Goal: Task Accomplishment & Management: Use online tool/utility

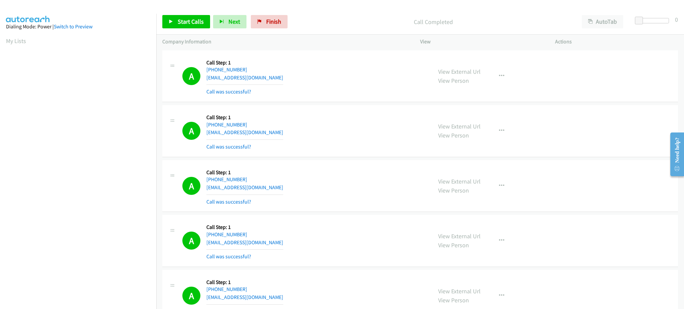
scroll to position [67, 0]
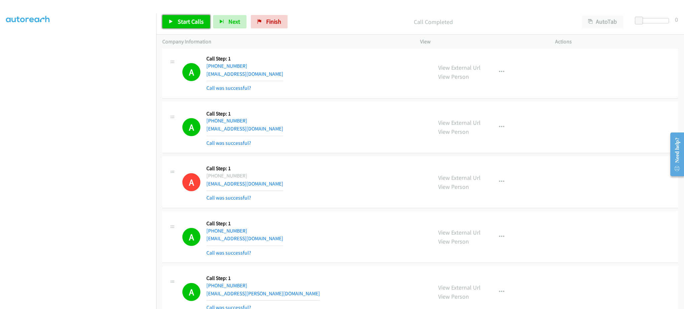
click at [191, 19] on span "Start Calls" at bounding box center [191, 22] width 26 height 8
click at [194, 21] on link "Pause" at bounding box center [180, 21] width 37 height 13
click at [195, 23] on span "Start Calls" at bounding box center [191, 22] width 26 height 8
click at [178, 21] on span "Pause" at bounding box center [185, 22] width 15 height 8
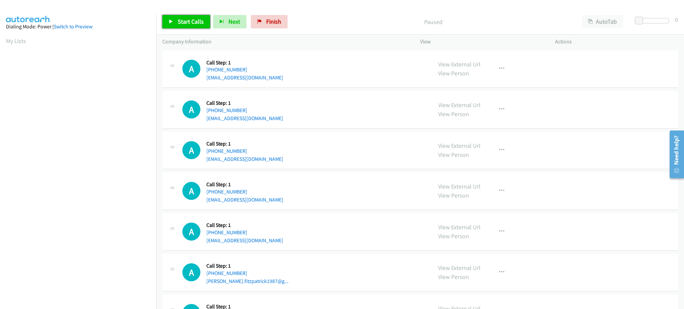
click at [199, 28] on link "Start Calls" at bounding box center [186, 21] width 48 height 13
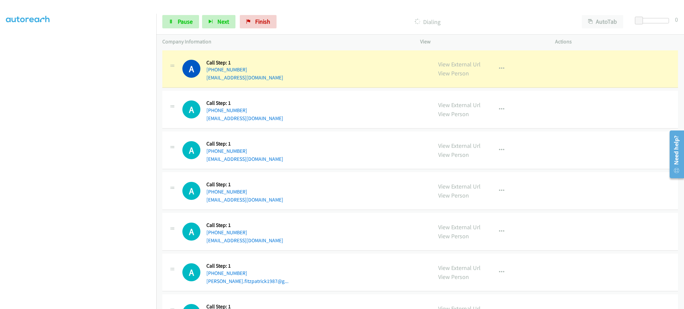
scroll to position [67, 0]
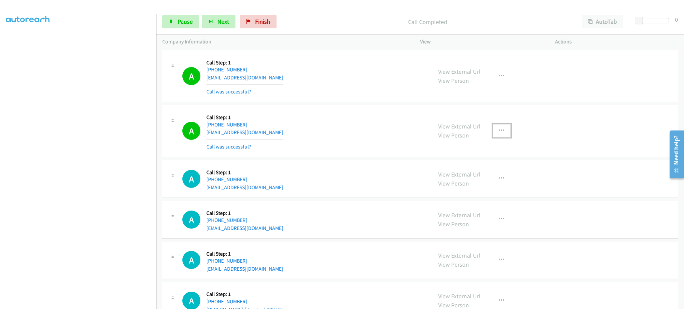
click at [493, 132] on button "button" at bounding box center [502, 130] width 18 height 13
click at [487, 195] on div at bounding box center [342, 154] width 684 height 309
click at [501, 136] on button "button" at bounding box center [502, 130] width 18 height 13
click at [485, 190] on link "Add to do not call list" at bounding box center [465, 187] width 89 height 13
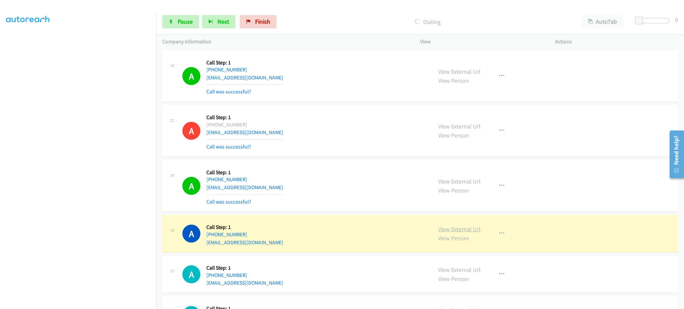
click at [453, 228] on link "View External Url" at bounding box center [459, 229] width 42 height 8
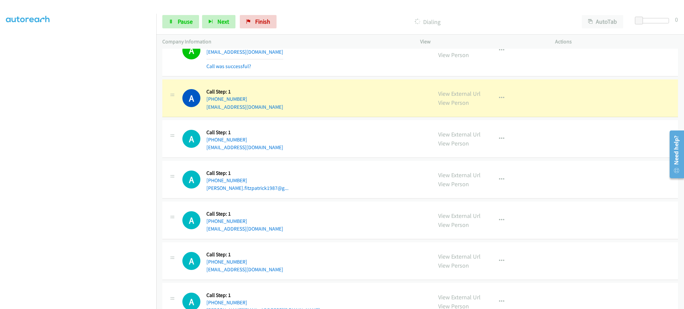
scroll to position [134, 0]
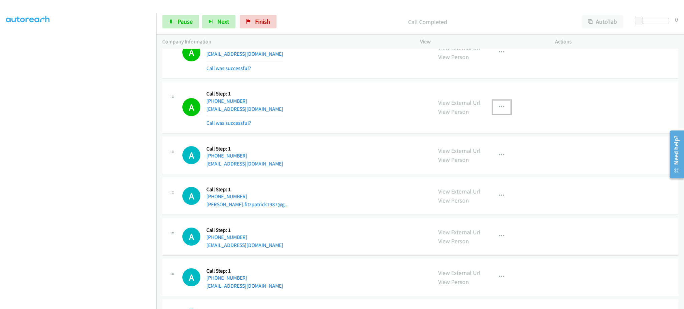
click at [506, 101] on button "button" at bounding box center [502, 107] width 18 height 13
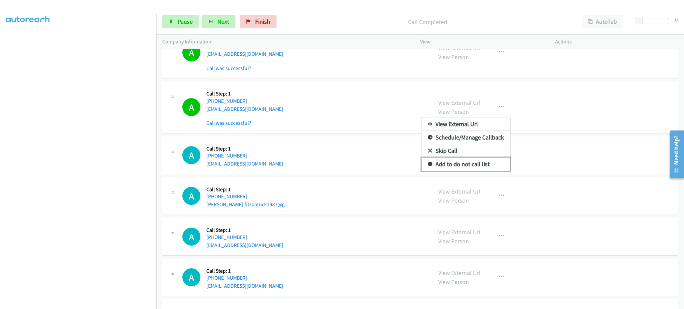
drag, startPoint x: 476, startPoint y: 164, endPoint x: 472, endPoint y: 165, distance: 4.1
click at [476, 164] on link "Add to do not call list" at bounding box center [465, 164] width 89 height 13
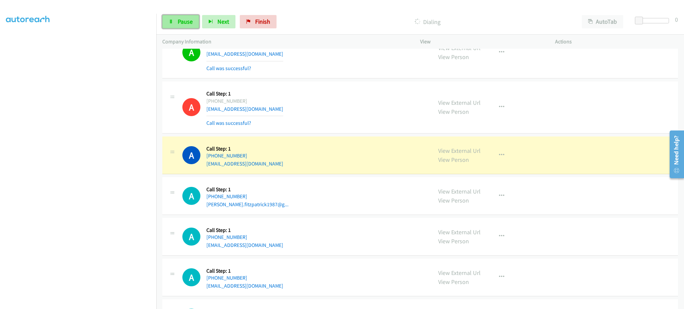
click at [186, 27] on link "Pause" at bounding box center [180, 21] width 37 height 13
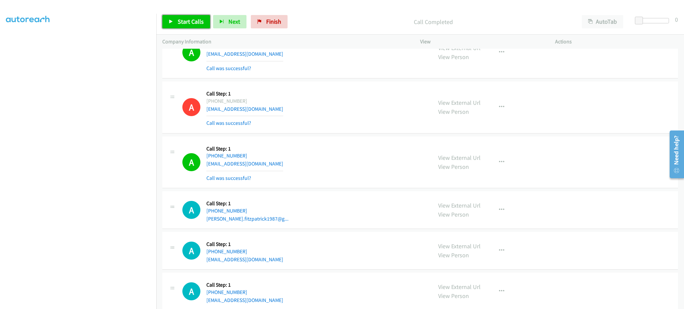
click at [192, 25] on span "Start Calls" at bounding box center [191, 22] width 26 height 8
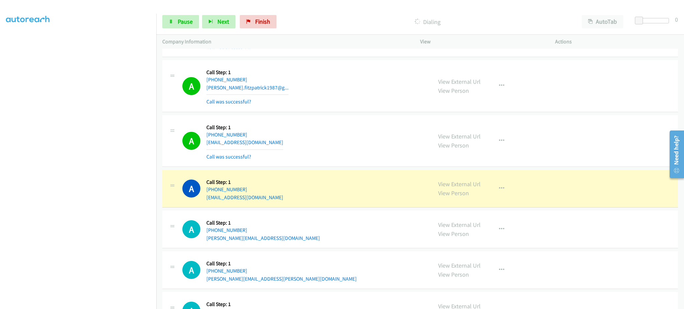
scroll to position [267, 0]
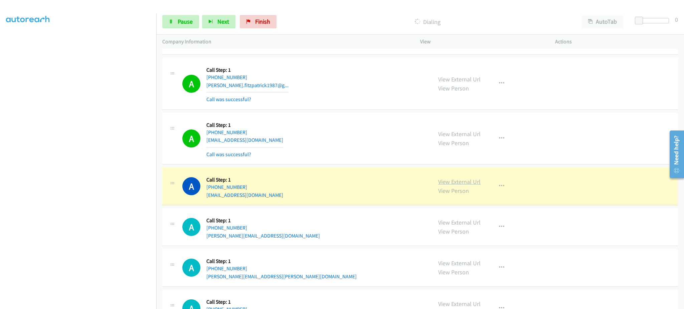
click at [462, 179] on link "View External Url" at bounding box center [459, 182] width 42 height 8
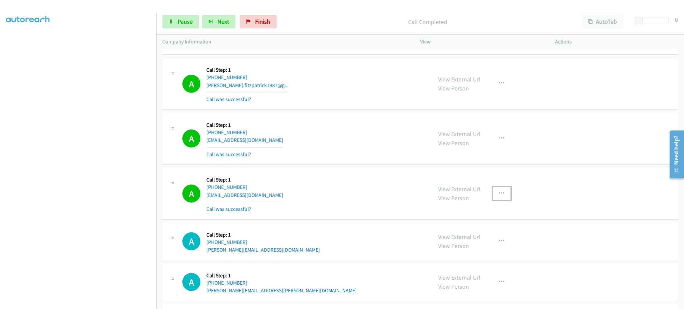
click at [493, 193] on button "button" at bounding box center [502, 193] width 18 height 13
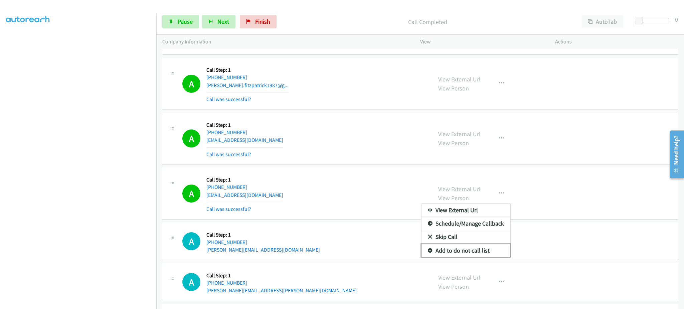
click at [476, 248] on link "Add to do not call list" at bounding box center [465, 250] width 89 height 13
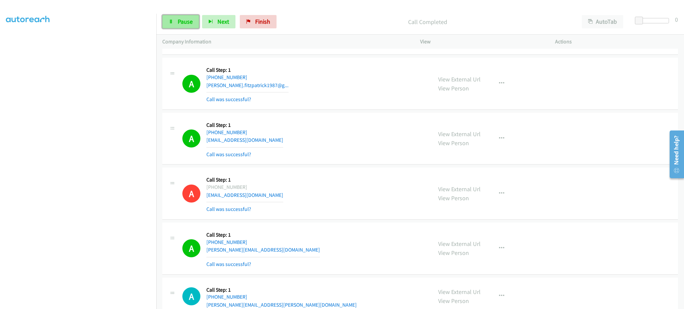
click at [186, 24] on span "Pause" at bounding box center [185, 22] width 15 height 8
click at [177, 25] on link "Start Calls" at bounding box center [186, 21] width 48 height 13
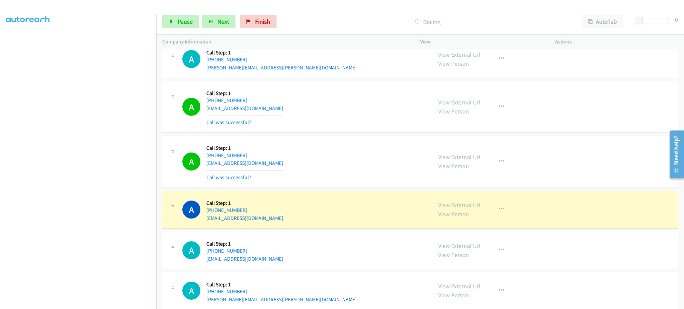
scroll to position [534, 0]
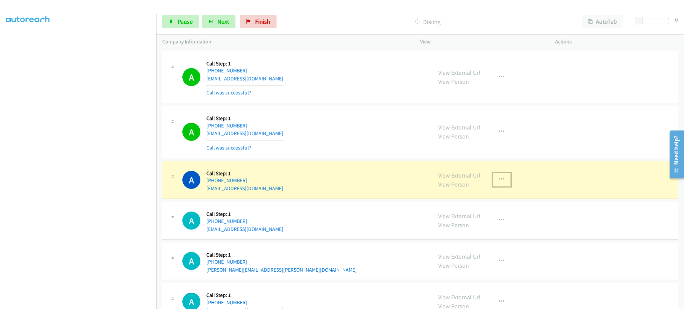
click at [499, 182] on icon "button" at bounding box center [501, 179] width 5 height 5
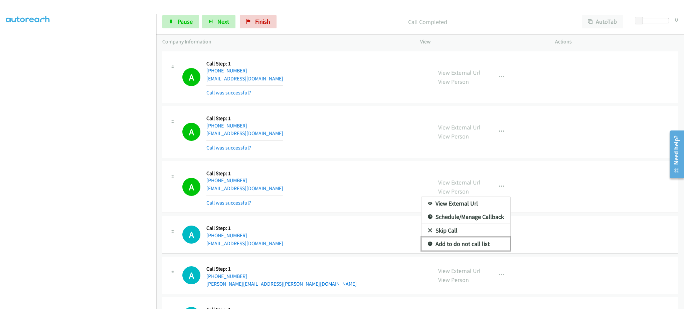
click at [485, 248] on link "Add to do not call list" at bounding box center [465, 243] width 89 height 13
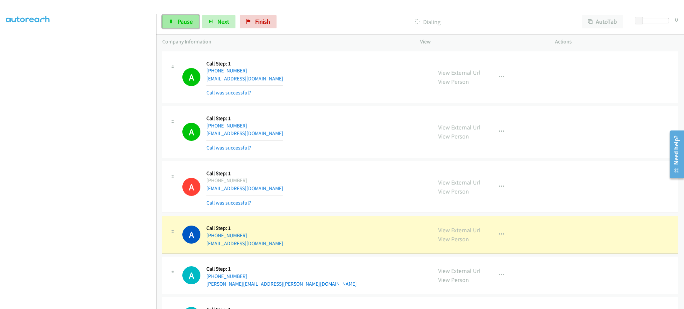
click at [185, 24] on span "Pause" at bounding box center [185, 22] width 15 height 8
drag, startPoint x: 270, startPoint y: 238, endPoint x: 211, endPoint y: 238, distance: 58.8
click at [211, 238] on div "A Callback Scheduled Call Step: 1 [GEOGRAPHIC_DATA]/[GEOGRAPHIC_DATA] [PHONE_NU…" at bounding box center [304, 234] width 244 height 25
copy link "[PHONE_NUMBER]"
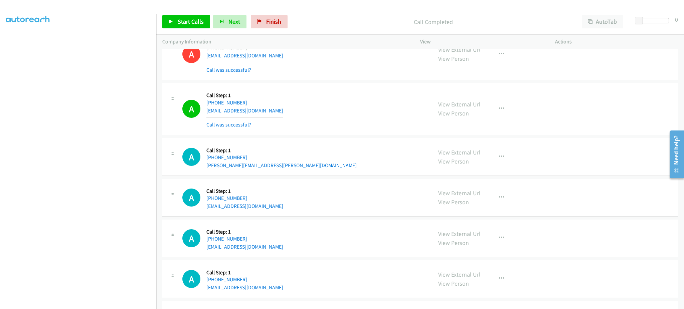
scroll to position [668, 0]
click at [494, 110] on button "button" at bounding box center [502, 108] width 18 height 13
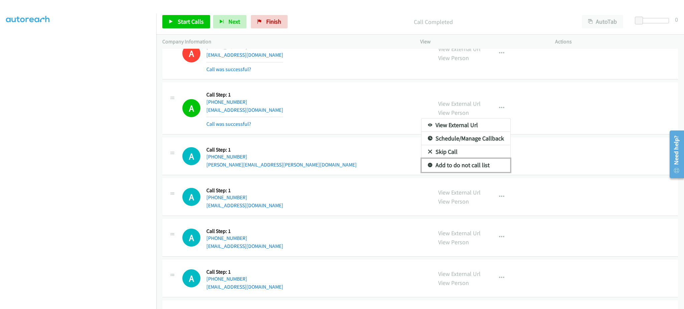
click at [484, 168] on link "Add to do not call list" at bounding box center [465, 165] width 89 height 13
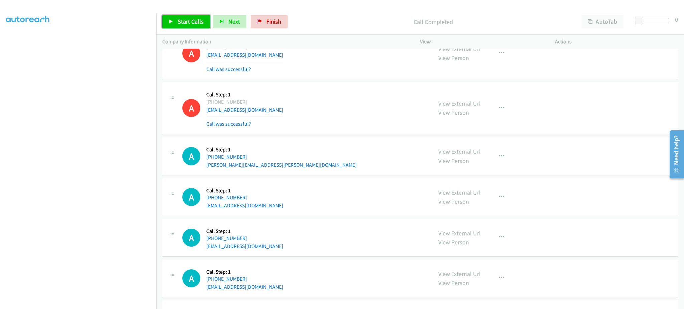
drag, startPoint x: 196, startPoint y: 25, endPoint x: 223, endPoint y: 59, distance: 43.2
click at [196, 25] on link "Start Calls" at bounding box center [186, 21] width 48 height 13
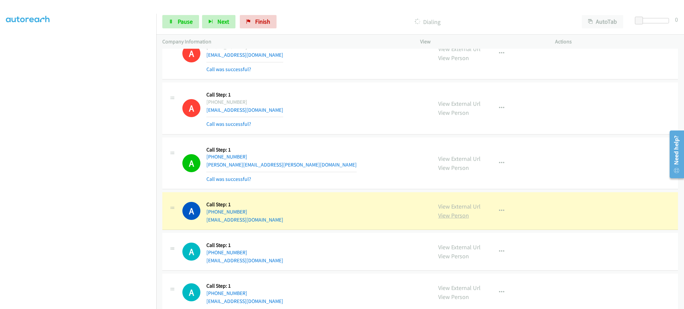
click at [446, 212] on link "View Person" at bounding box center [453, 216] width 31 height 8
click at [453, 210] on link "View External Url" at bounding box center [459, 207] width 42 height 8
click at [450, 210] on link "View External Url" at bounding box center [459, 207] width 42 height 8
click at [187, 18] on span "Pause" at bounding box center [185, 22] width 15 height 8
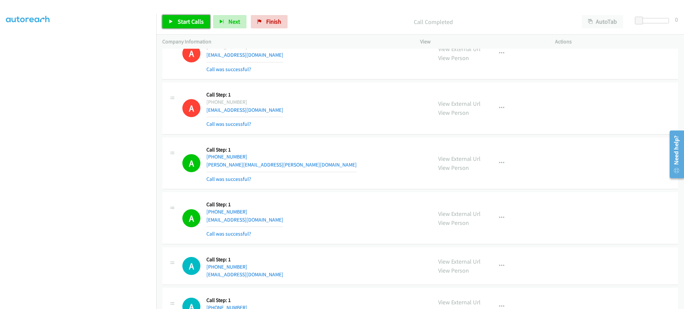
click at [188, 23] on span "Start Calls" at bounding box center [191, 22] width 26 height 8
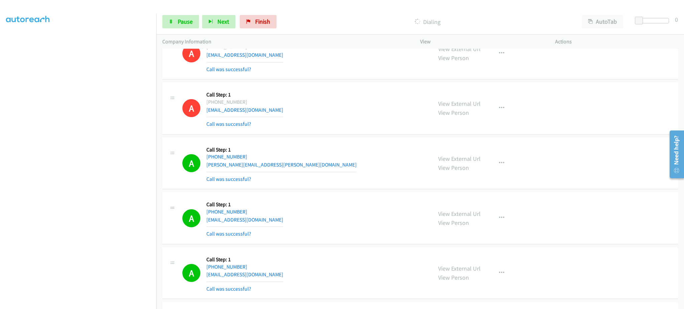
scroll to position [935, 0]
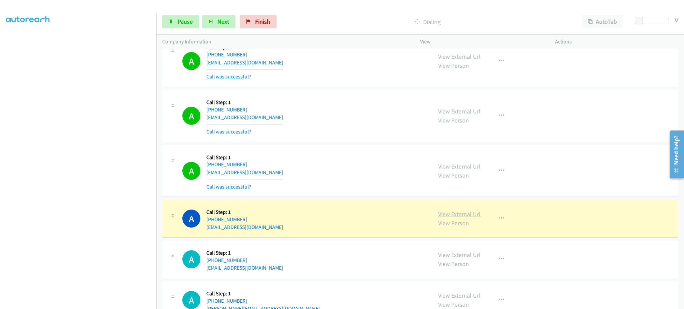
click at [453, 214] on link "View External Url" at bounding box center [459, 214] width 42 height 8
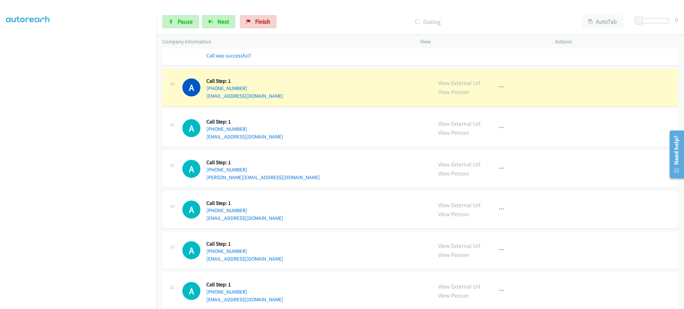
scroll to position [1069, 0]
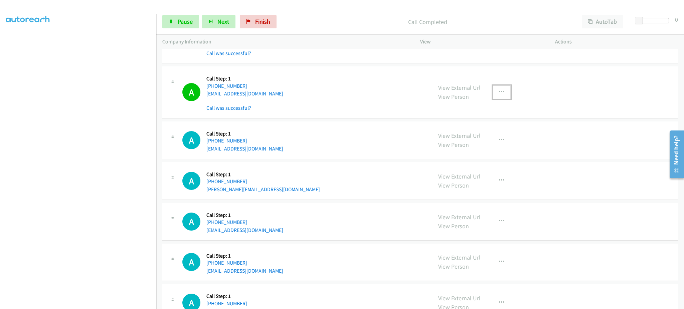
click at [493, 88] on button "button" at bounding box center [502, 91] width 18 height 13
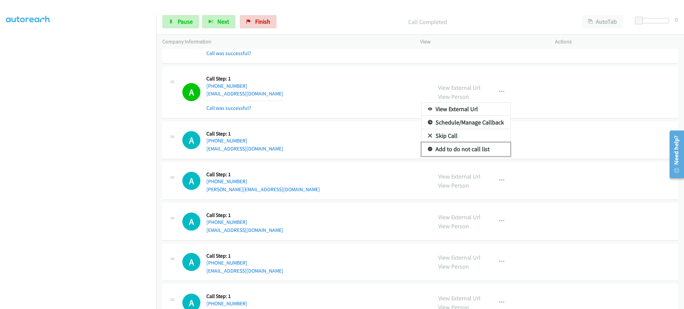
click at [483, 150] on link "Add to do not call list" at bounding box center [465, 149] width 89 height 13
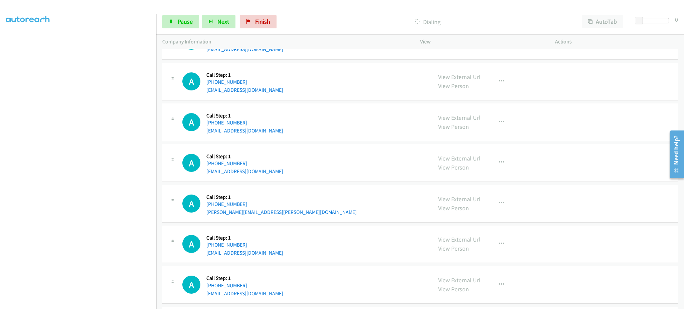
scroll to position [1202, 0]
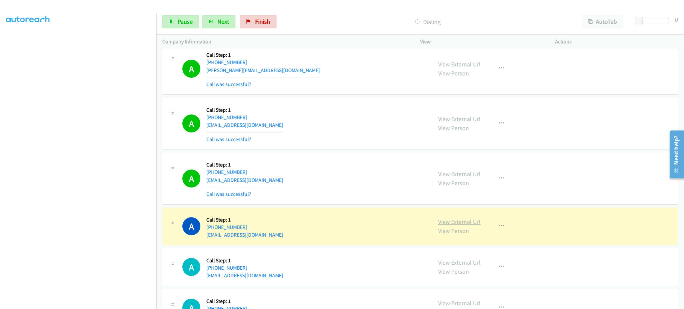
click at [463, 224] on link "View External Url" at bounding box center [459, 222] width 42 height 8
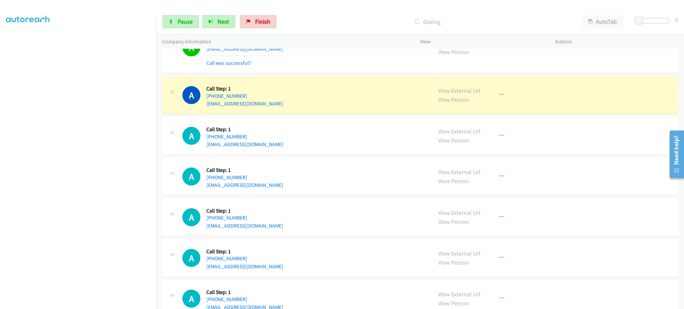
scroll to position [1336, 0]
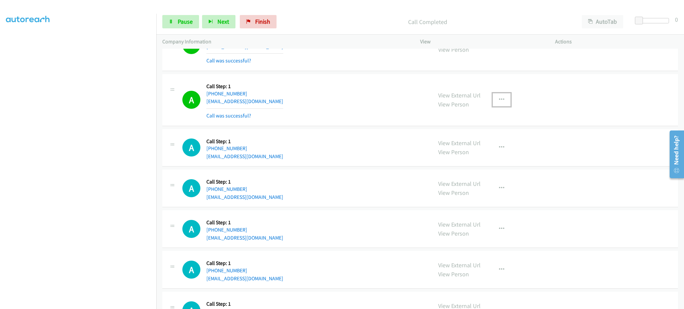
click at [499, 101] on icon "button" at bounding box center [501, 99] width 5 height 5
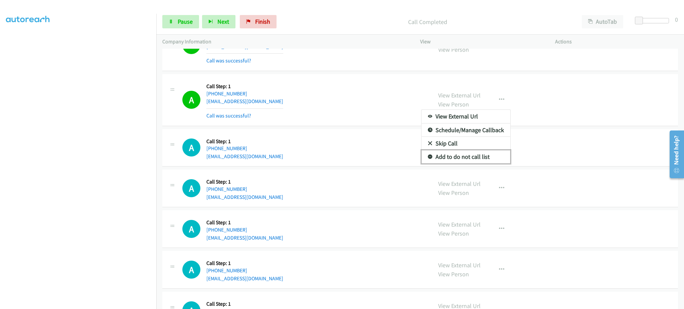
click at [489, 155] on link "Add to do not call list" at bounding box center [465, 156] width 89 height 13
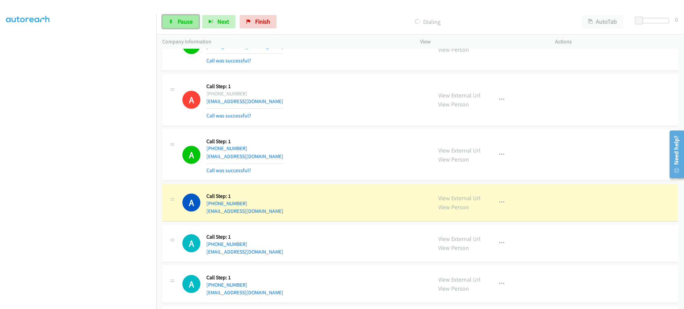
click at [186, 21] on span "Pause" at bounding box center [185, 22] width 15 height 8
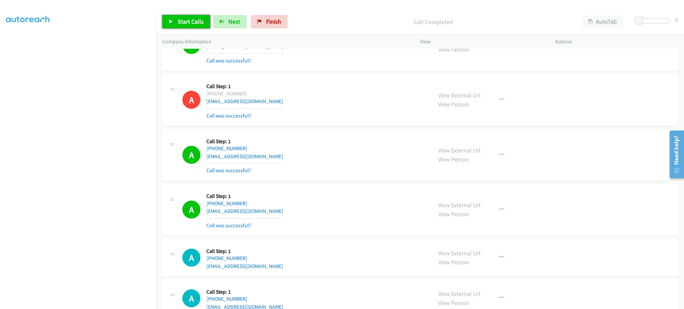
click at [189, 22] on span "Start Calls" at bounding box center [191, 22] width 26 height 8
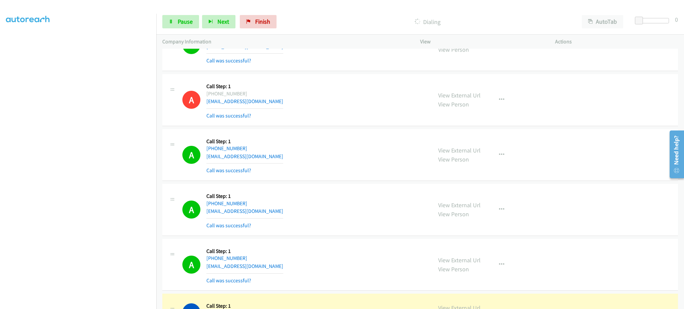
click at [129, 302] on section at bounding box center [78, 151] width 144 height 320
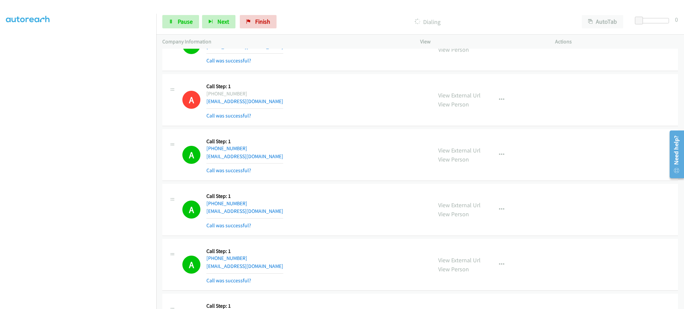
scroll to position [1530, 0]
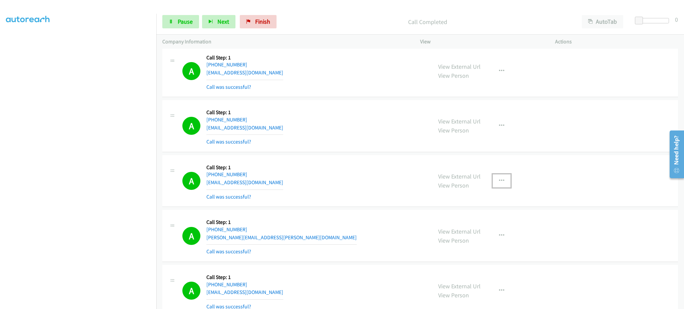
click at [500, 175] on button "button" at bounding box center [502, 180] width 18 height 13
click at [482, 241] on link "Add to do not call list" at bounding box center [465, 237] width 89 height 13
click at [181, 21] on span "Pause" at bounding box center [185, 22] width 15 height 8
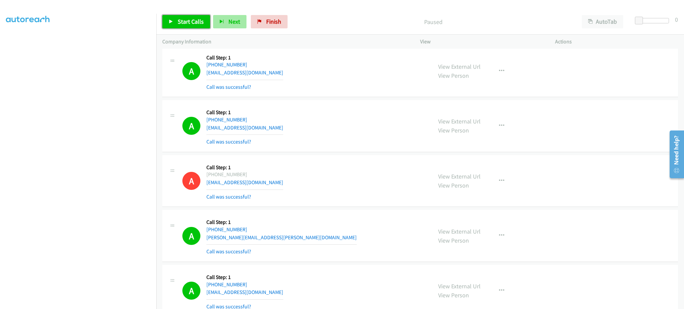
drag, startPoint x: 181, startPoint y: 18, endPoint x: 222, endPoint y: 19, distance: 41.4
click at [181, 18] on span "Start Calls" at bounding box center [191, 22] width 26 height 8
click at [184, 22] on span "Pause" at bounding box center [185, 22] width 15 height 8
click at [188, 21] on span "Start Calls" at bounding box center [191, 22] width 26 height 8
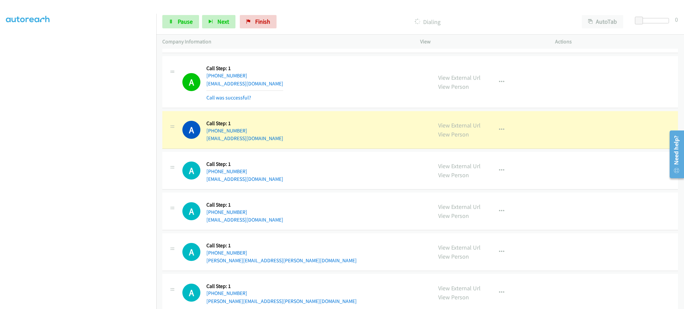
scroll to position [2331, 0]
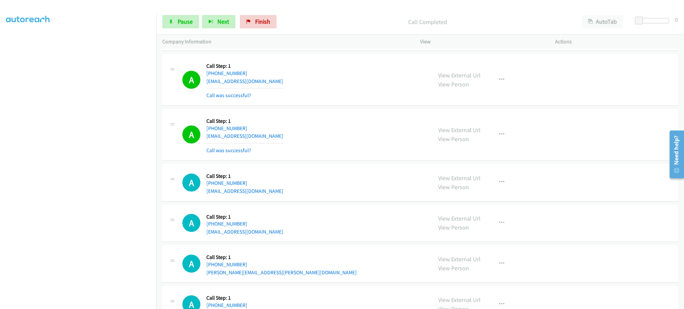
click at [491, 127] on div "View External Url View Person View External Url Email Schedule/Manage Callback …" at bounding box center [502, 135] width 141 height 40
click at [499, 135] on icon "button" at bounding box center [501, 134] width 5 height 5
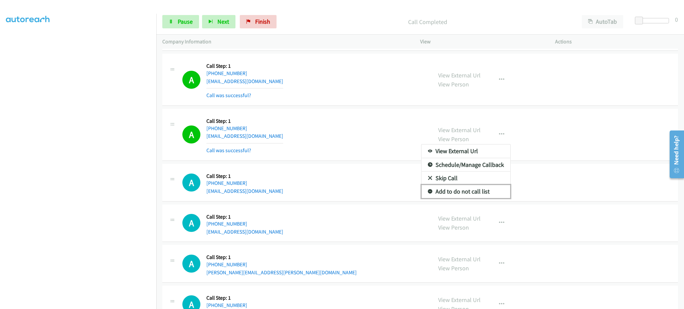
click at [487, 189] on link "Add to do not call list" at bounding box center [465, 191] width 89 height 13
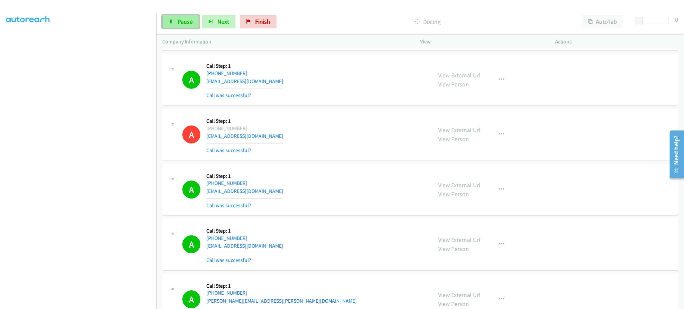
click at [177, 18] on link "Pause" at bounding box center [180, 21] width 37 height 13
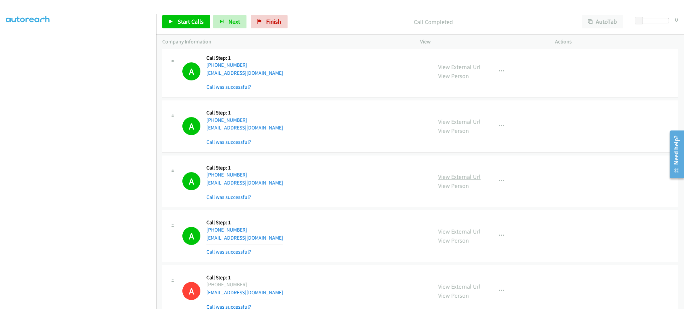
click at [466, 179] on link "View External Url" at bounding box center [459, 177] width 42 height 8
drag, startPoint x: 494, startPoint y: 183, endPoint x: 487, endPoint y: 228, distance: 45.7
click at [494, 183] on button "button" at bounding box center [502, 181] width 18 height 13
click at [476, 235] on link "Add to do not call list" at bounding box center [465, 238] width 89 height 13
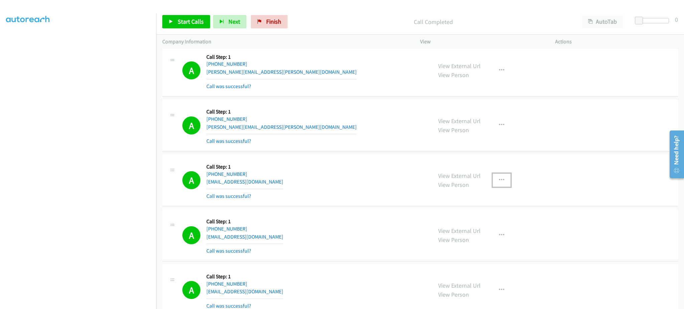
drag, startPoint x: 491, startPoint y: 176, endPoint x: 499, endPoint y: 195, distance: 20.8
click at [493, 176] on button "button" at bounding box center [502, 180] width 18 height 13
click at [476, 241] on link "Add to do not call list" at bounding box center [465, 237] width 89 height 13
click at [196, 27] on link "Start Calls" at bounding box center [186, 21] width 48 height 13
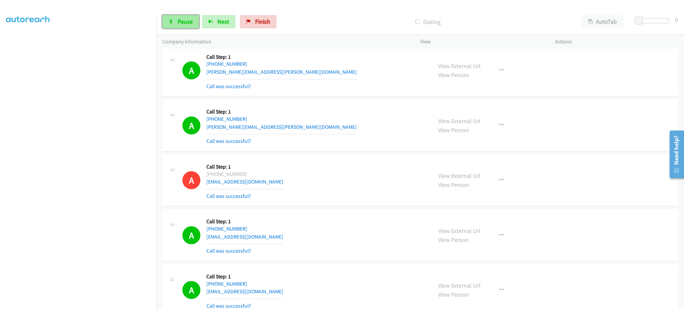
click at [175, 19] on link "Pause" at bounding box center [180, 21] width 37 height 13
click at [189, 21] on span "Start Calls" at bounding box center [191, 22] width 26 height 8
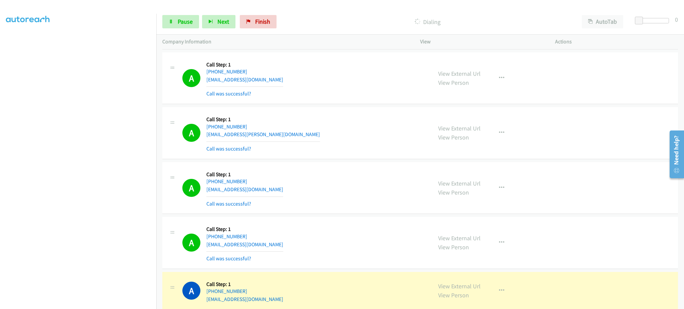
scroll to position [2961, 0]
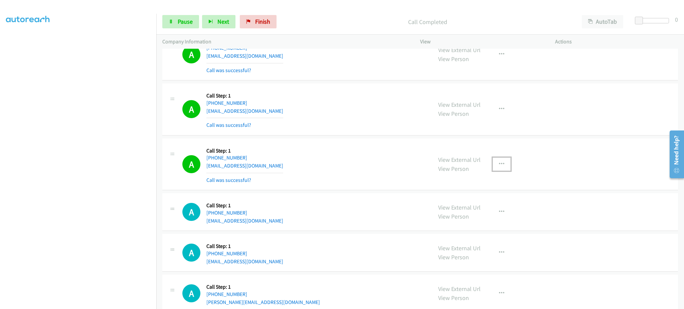
click at [493, 171] on button "button" at bounding box center [502, 164] width 18 height 13
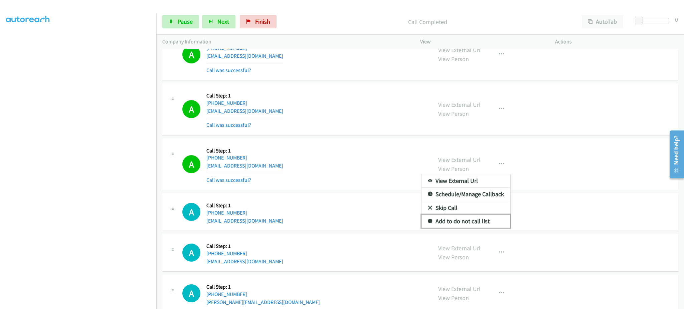
click at [476, 227] on link "Add to do not call list" at bounding box center [465, 221] width 89 height 13
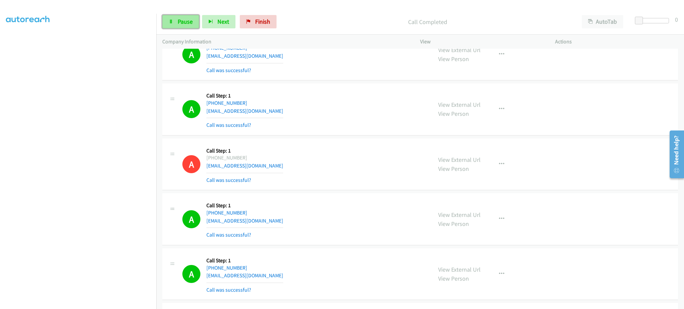
click at [167, 18] on link "Pause" at bounding box center [180, 21] width 37 height 13
click at [171, 19] on link "Start Calls" at bounding box center [186, 21] width 48 height 13
click at [184, 19] on span "Pause" at bounding box center [185, 22] width 15 height 8
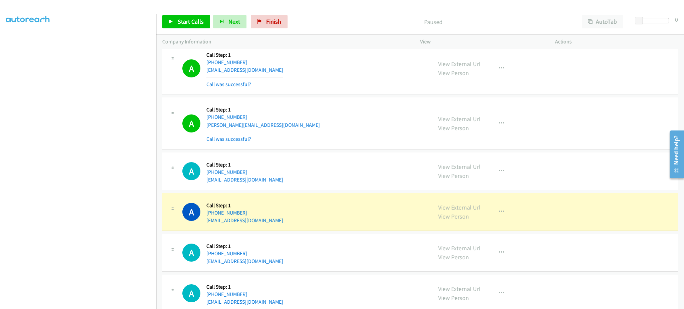
scroll to position [3228, 0]
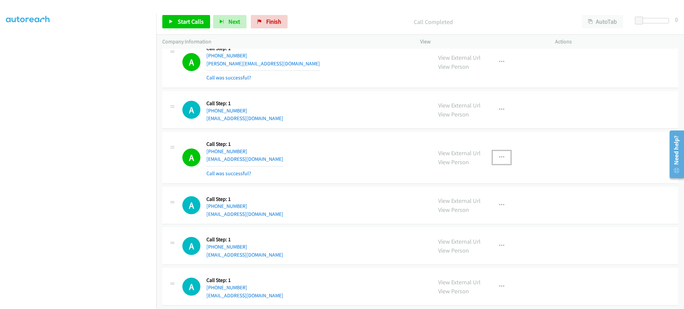
click at [500, 163] on button "button" at bounding box center [502, 157] width 18 height 13
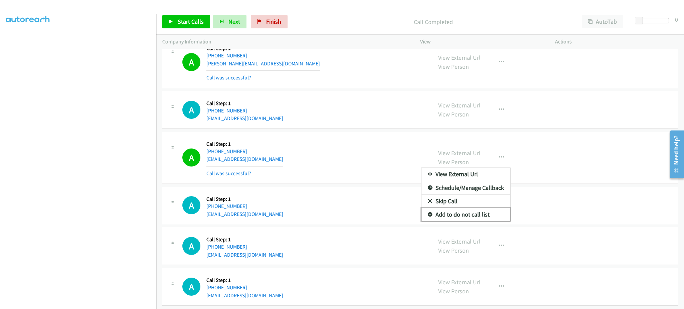
drag, startPoint x: 490, startPoint y: 218, endPoint x: 462, endPoint y: 32, distance: 188.2
click at [490, 219] on link "Add to do not call list" at bounding box center [465, 214] width 89 height 13
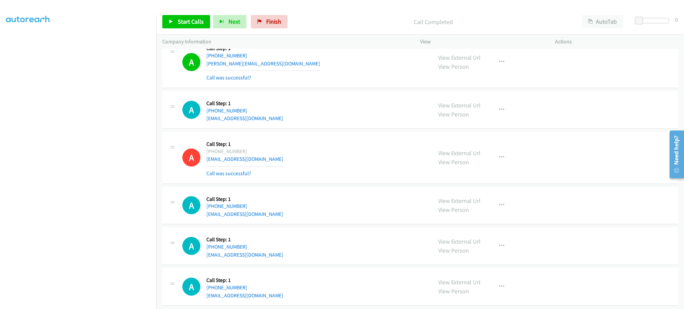
scroll to position [0, 0]
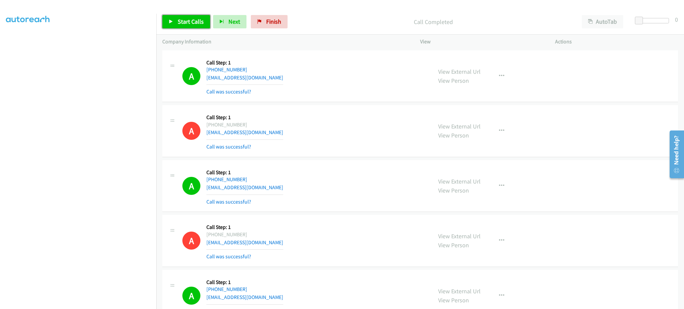
click at [185, 22] on span "Start Calls" at bounding box center [191, 22] width 26 height 8
click at [186, 22] on span "Pause" at bounding box center [185, 22] width 15 height 8
click at [196, 21] on span "Start Calls" at bounding box center [191, 22] width 26 height 8
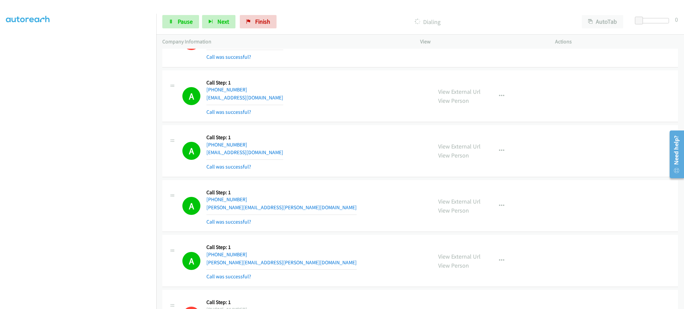
scroll to position [2538, 0]
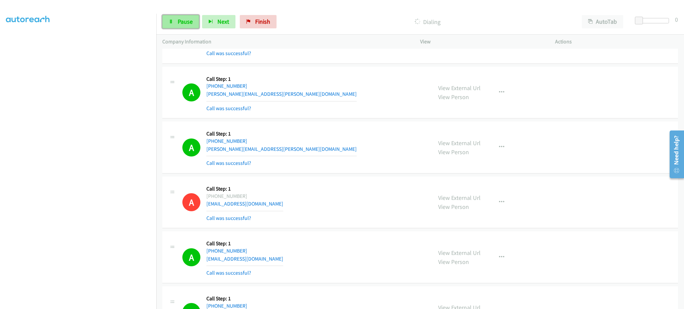
click at [183, 21] on span "Pause" at bounding box center [185, 22] width 15 height 8
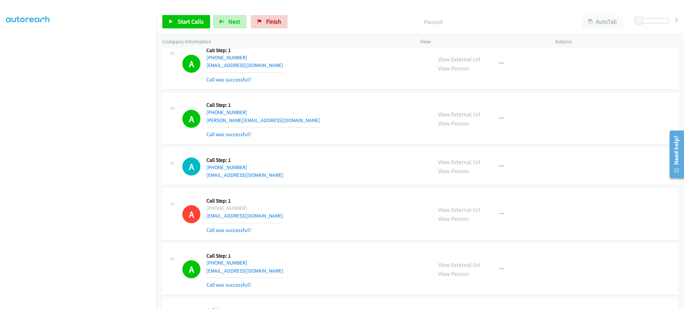
scroll to position [3206, 0]
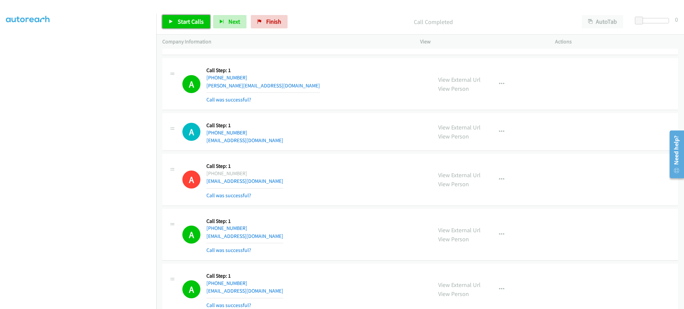
click at [198, 22] on span "Start Calls" at bounding box center [191, 22] width 26 height 8
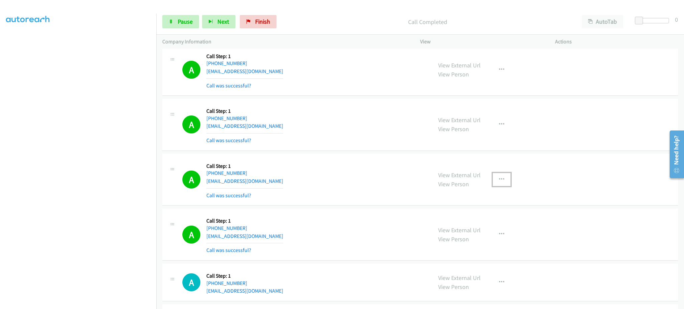
click at [500, 180] on icon "button" at bounding box center [501, 179] width 5 height 5
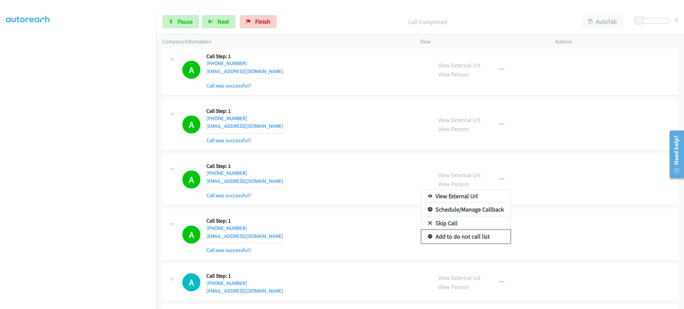
click at [473, 242] on link "Add to do not call list" at bounding box center [465, 236] width 89 height 13
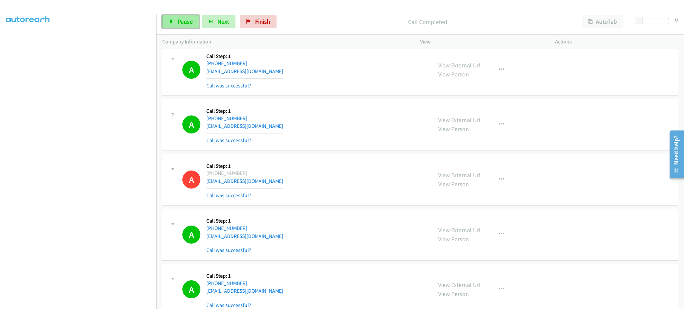
click at [188, 18] on span "Pause" at bounding box center [185, 22] width 15 height 8
click at [191, 22] on span "Start Calls" at bounding box center [191, 22] width 26 height 8
click at [192, 12] on div "Start Calls Pause Next Finish Dialing AutoTab AutoTab 0" at bounding box center [420, 22] width 528 height 26
click at [189, 21] on span "Pause" at bounding box center [185, 22] width 15 height 8
click at [184, 18] on span "Start Calls" at bounding box center [191, 22] width 26 height 8
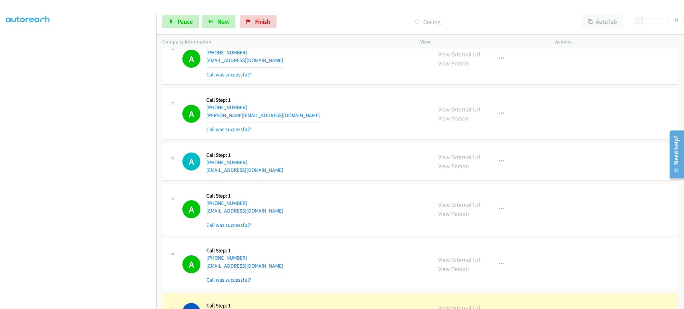
scroll to position [4267, 0]
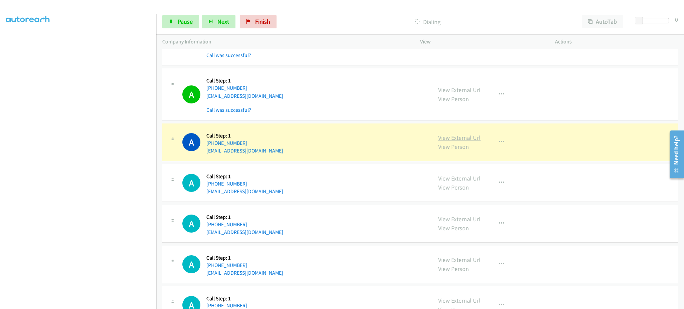
click at [443, 139] on link "View External Url" at bounding box center [459, 138] width 42 height 8
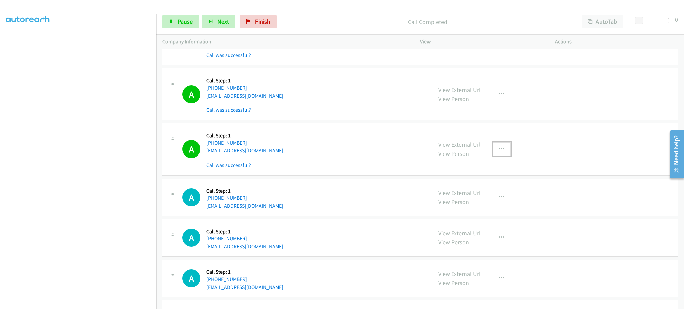
click at [506, 155] on button "button" at bounding box center [502, 149] width 18 height 13
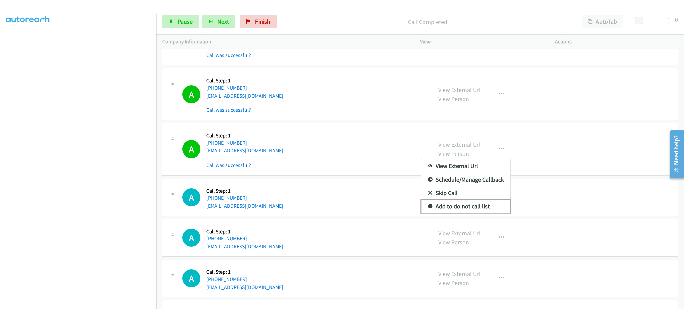
click at [482, 210] on link "Add to do not call list" at bounding box center [465, 206] width 89 height 13
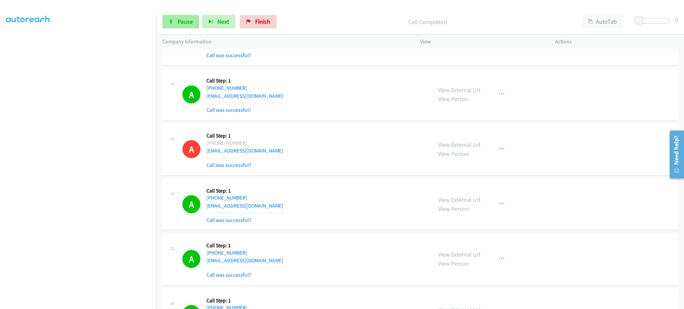
drag, startPoint x: 189, startPoint y: 34, endPoint x: 184, endPoint y: 25, distance: 10.4
click at [189, 34] on div "Start Calls Pause Next Finish Call Completed AutoTab AutoTab 0" at bounding box center [420, 22] width 528 height 26
click at [184, 25] on span "Pause" at bounding box center [185, 22] width 15 height 8
drag, startPoint x: 182, startPoint y: 27, endPoint x: 244, endPoint y: 15, distance: 63.3
click at [182, 27] on link "Start Calls" at bounding box center [186, 21] width 48 height 13
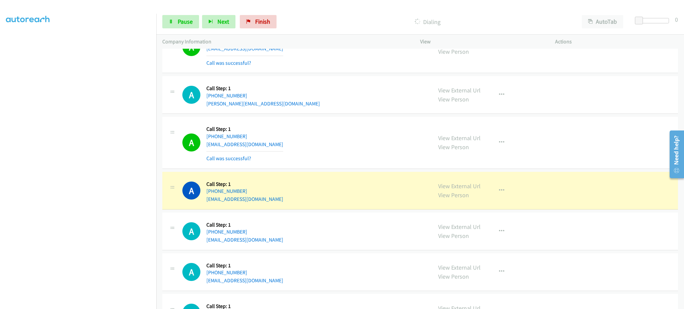
scroll to position [66, 0]
click at [499, 192] on icon "button" at bounding box center [501, 190] width 5 height 5
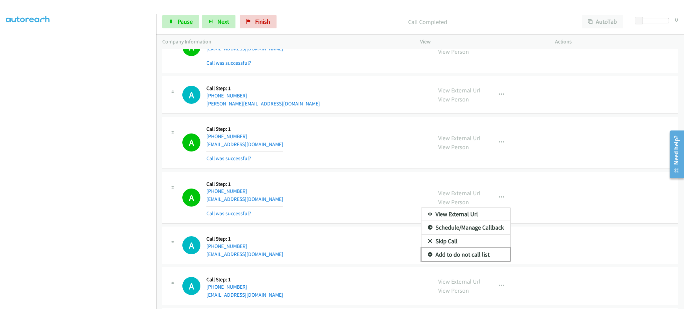
click at [490, 256] on link "Add to do not call list" at bounding box center [465, 254] width 89 height 13
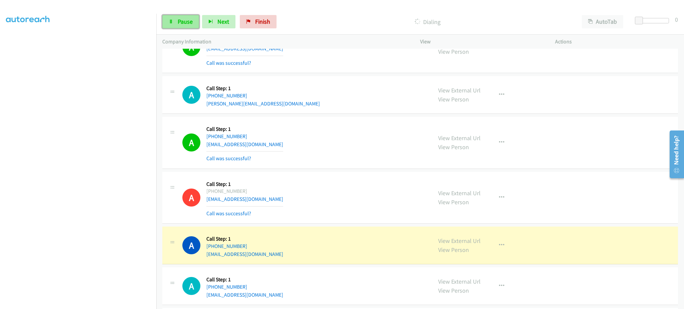
click at [185, 19] on span "Pause" at bounding box center [185, 22] width 15 height 8
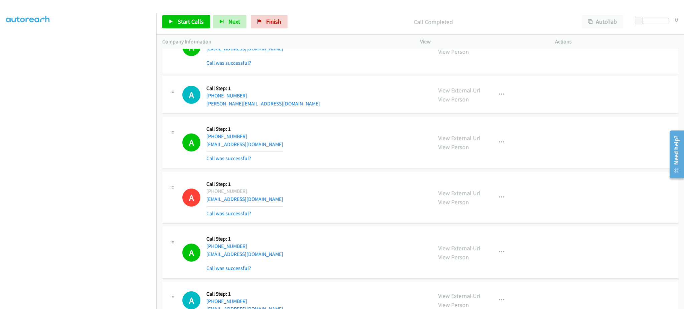
click at [209, 28] on div "Start Calls Pause Next Finish" at bounding box center [226, 21] width 128 height 13
click at [190, 22] on span "Start Calls" at bounding box center [191, 22] width 26 height 8
click at [188, 22] on span "Pause" at bounding box center [185, 22] width 15 height 8
click at [185, 19] on span "Start Calls" at bounding box center [191, 22] width 26 height 8
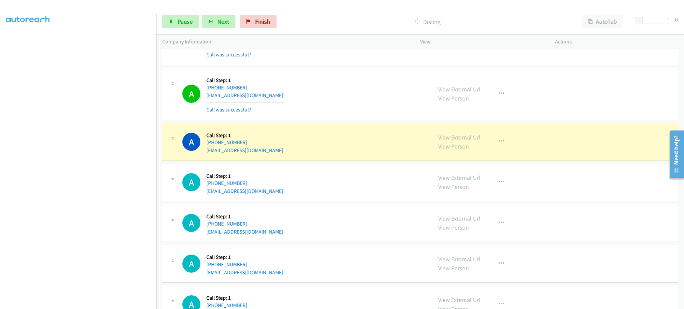
scroll to position [4886, 0]
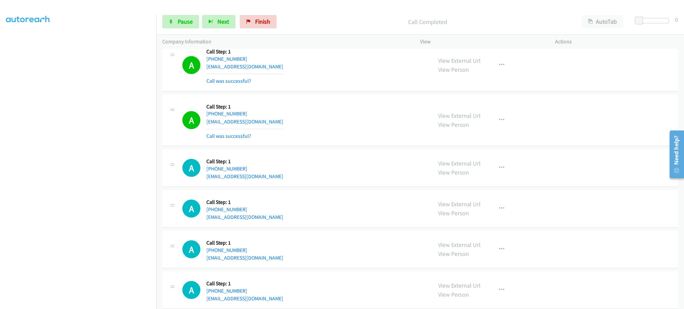
drag, startPoint x: 482, startPoint y: 121, endPoint x: 489, endPoint y: 122, distance: 7.9
click at [482, 121] on div "View External Url View Person View External Url Email Schedule/Manage Callback …" at bounding box center [502, 121] width 141 height 40
click at [493, 122] on button "button" at bounding box center [502, 120] width 18 height 13
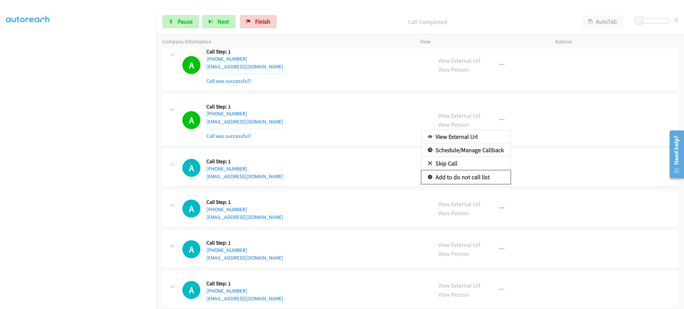
click at [486, 178] on link "Add to do not call list" at bounding box center [465, 177] width 89 height 13
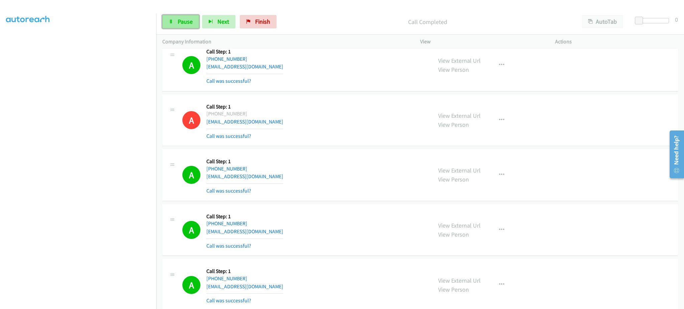
click at [178, 25] on span "Pause" at bounding box center [185, 22] width 15 height 8
click at [186, 20] on span "Start Calls" at bounding box center [191, 22] width 26 height 8
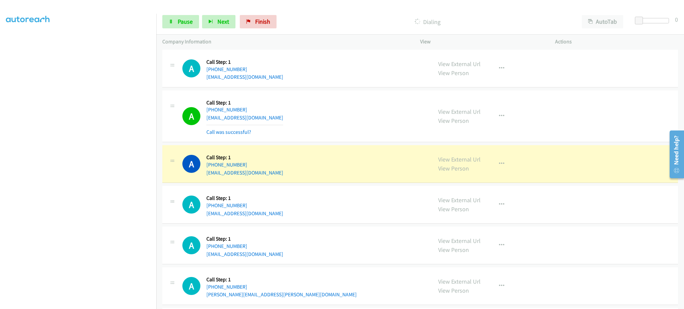
scroll to position [5153, 0]
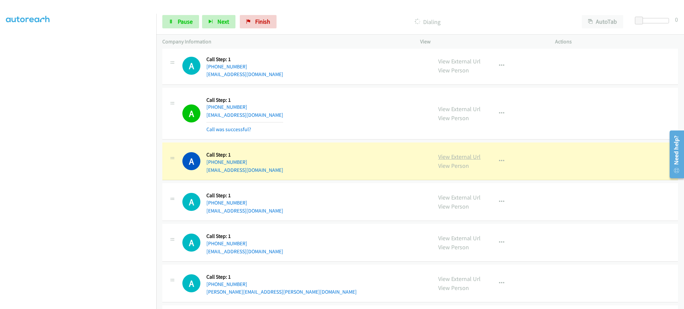
click at [457, 160] on link "View External Url" at bounding box center [459, 157] width 42 height 8
click at [181, 24] on span "Pause" at bounding box center [185, 22] width 15 height 8
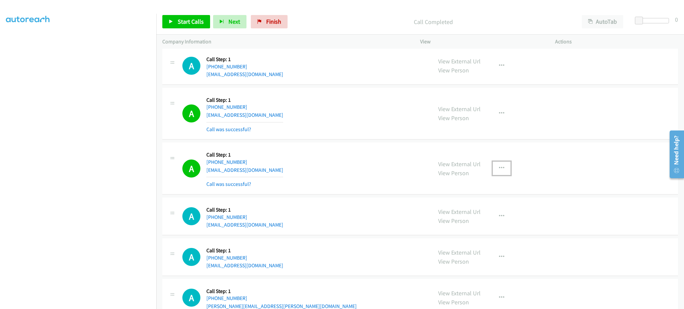
click at [493, 169] on button "button" at bounding box center [502, 168] width 18 height 13
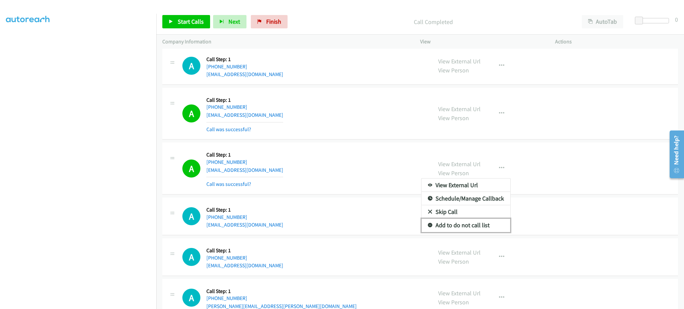
click at [486, 228] on link "Add to do not call list" at bounding box center [465, 225] width 89 height 13
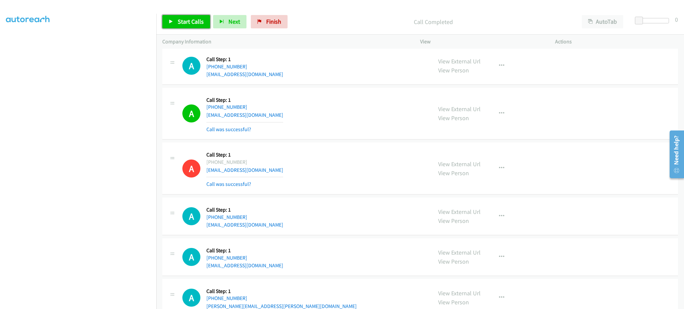
click at [194, 15] on link "Start Calls" at bounding box center [186, 21] width 48 height 13
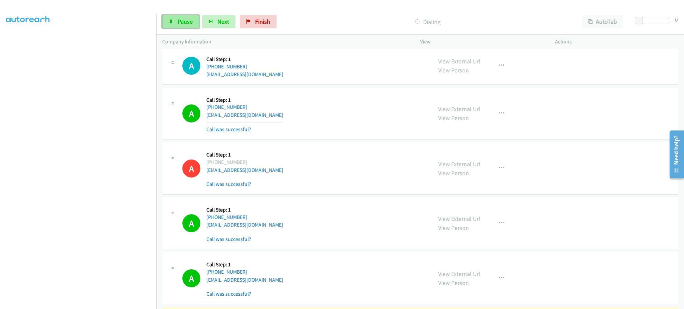
click at [179, 27] on link "Pause" at bounding box center [180, 21] width 37 height 13
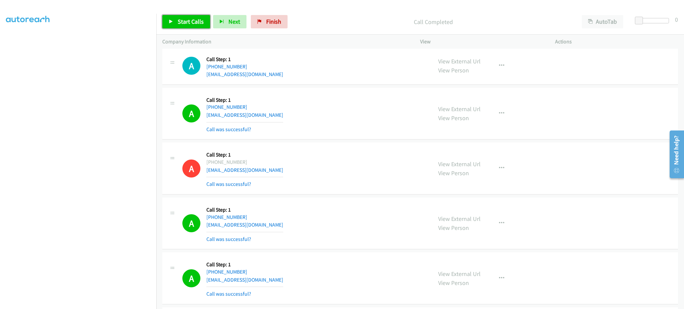
click at [194, 26] on link "Start Calls" at bounding box center [186, 21] width 48 height 13
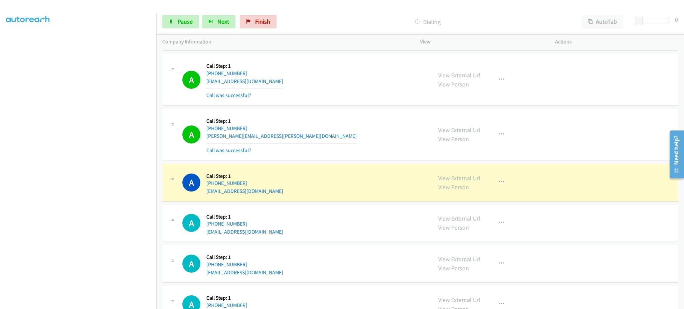
scroll to position [5381, 0]
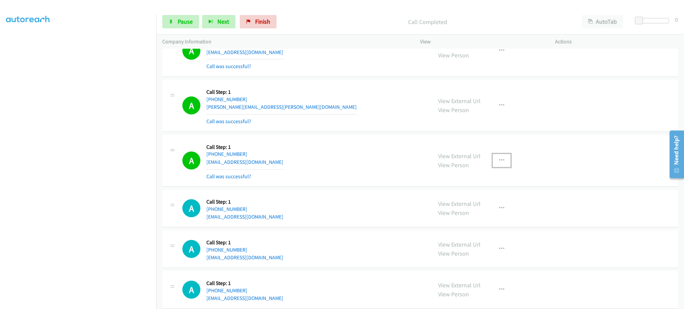
click at [500, 166] on button "button" at bounding box center [502, 160] width 18 height 13
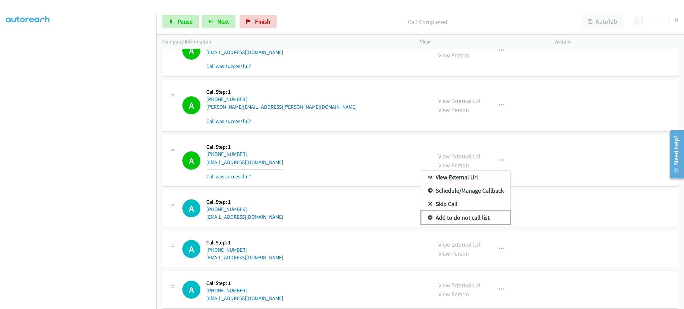
click at [485, 224] on link "Add to do not call list" at bounding box center [465, 217] width 89 height 13
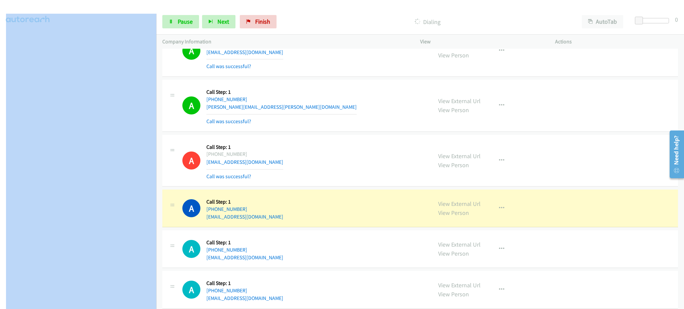
drag, startPoint x: 96, startPoint y: 306, endPoint x: 96, endPoint y: 303, distance: 3.7
click at [90, 32] on html "Start Calls Pause Next Finish Dialing AutoTab AutoTab 0 Company Information Inf…" at bounding box center [342, 16] width 684 height 32
click at [111, 306] on aside "Dialing Mode: Power | Switch to Preview My Lists" at bounding box center [78, 138] width 156 height 370
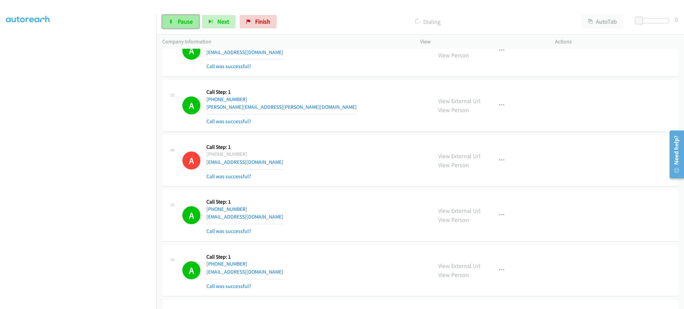
click at [183, 21] on span "Pause" at bounding box center [185, 22] width 15 height 8
click at [188, 23] on span "Start Calls" at bounding box center [191, 22] width 26 height 8
click at [171, 23] on icon at bounding box center [171, 22] width 5 height 5
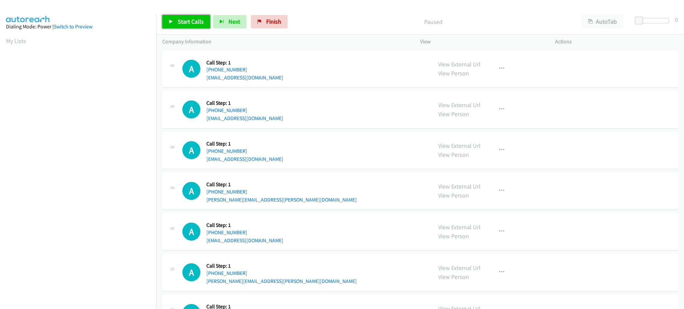
click at [182, 21] on span "Start Calls" at bounding box center [191, 22] width 26 height 8
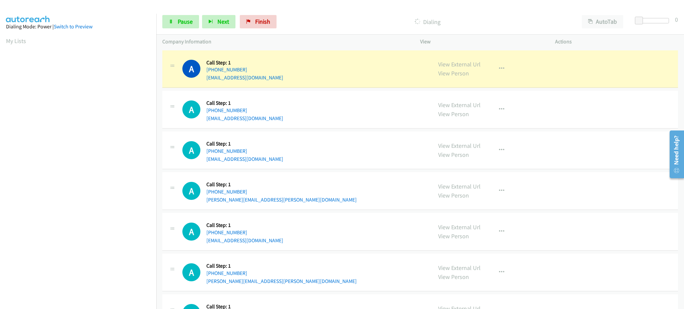
scroll to position [67, 0]
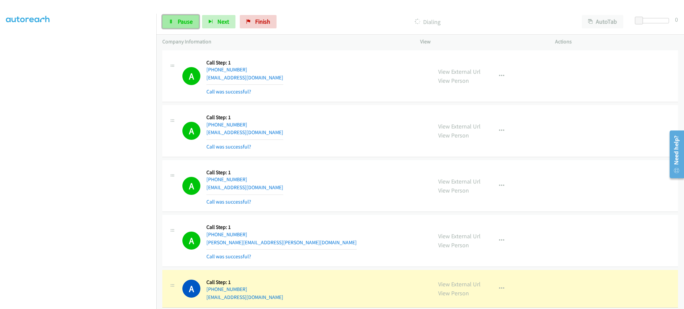
click at [182, 21] on span "Pause" at bounding box center [185, 22] width 15 height 8
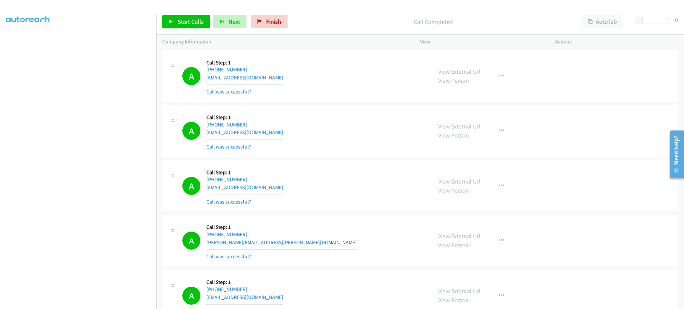
click at [187, 14] on div "Start Calls Pause Next Finish Call Completed AutoTab AutoTab 0" at bounding box center [420, 22] width 528 height 26
click at [178, 30] on div "Start Calls Pause Next Finish Call Completed AutoTab AutoTab 0" at bounding box center [420, 22] width 528 height 26
click at [178, 26] on link "Start Calls" at bounding box center [186, 21] width 48 height 13
click at [186, 17] on link "Pause" at bounding box center [180, 21] width 37 height 13
click at [185, 25] on link "Start Calls" at bounding box center [186, 21] width 48 height 13
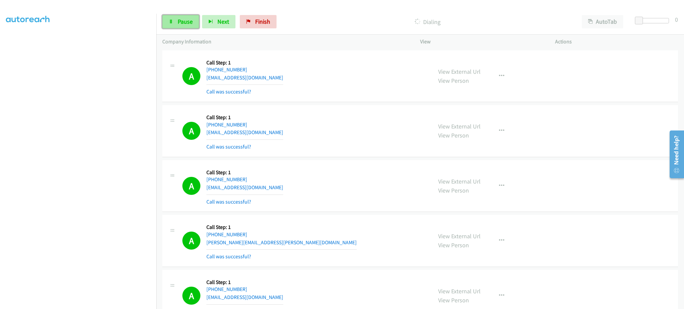
click at [175, 27] on link "Pause" at bounding box center [180, 21] width 37 height 13
